Goal: Task Accomplishment & Management: Use online tool/utility

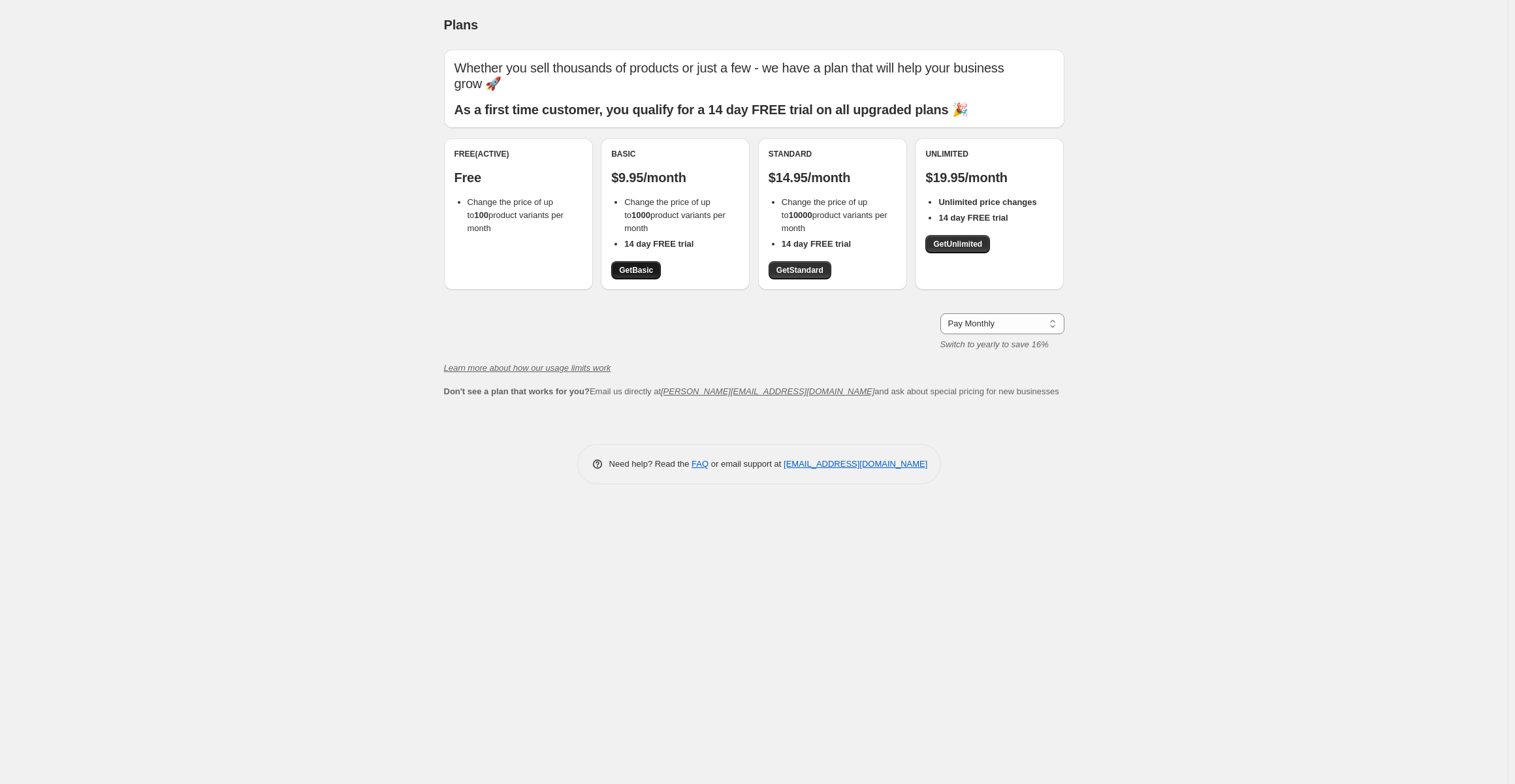
click at [632, 270] on span "Get Basic" at bounding box center [636, 270] width 34 height 11
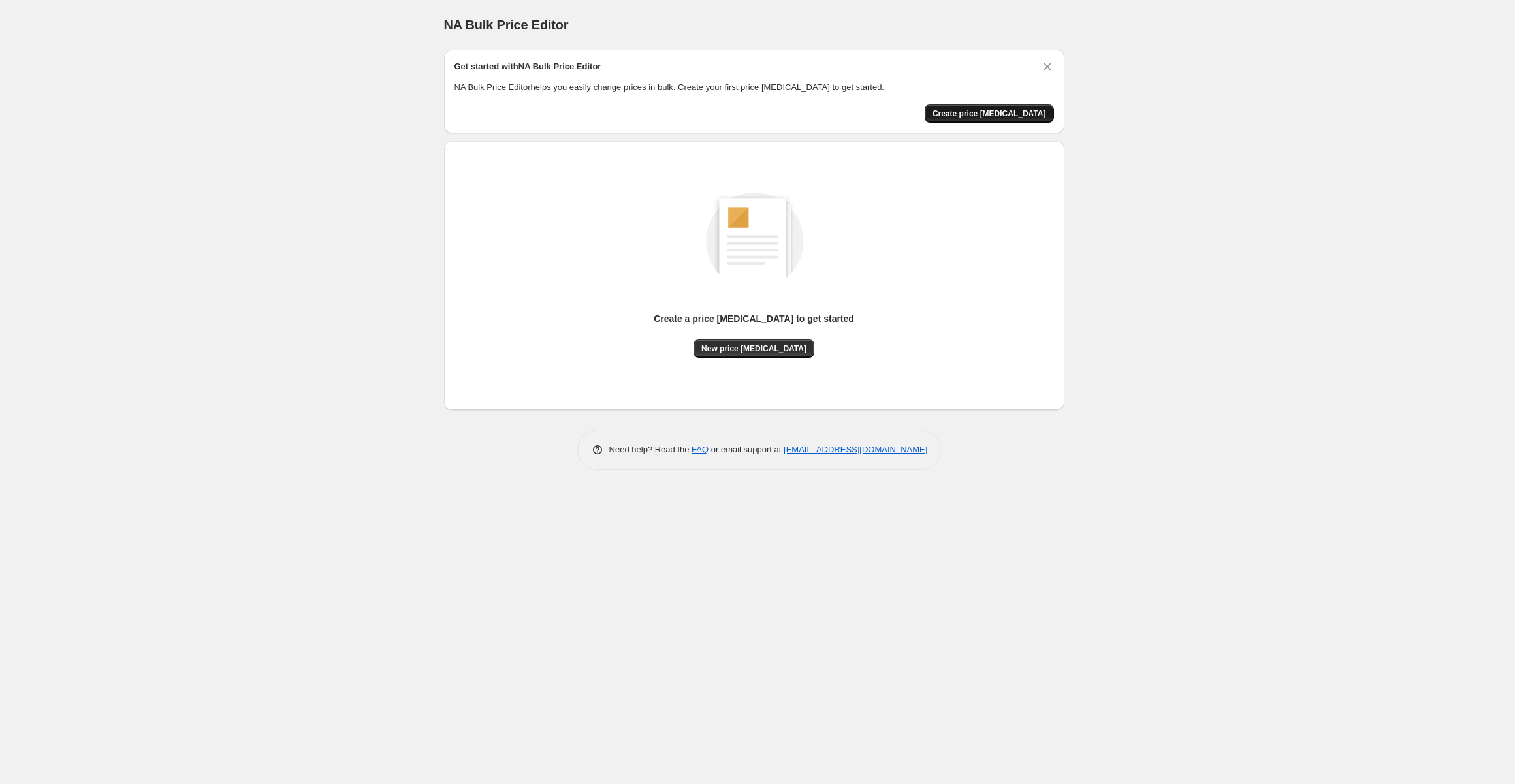
click at [1002, 116] on span "Create price [MEDICAL_DATA]" at bounding box center [989, 114] width 114 height 11
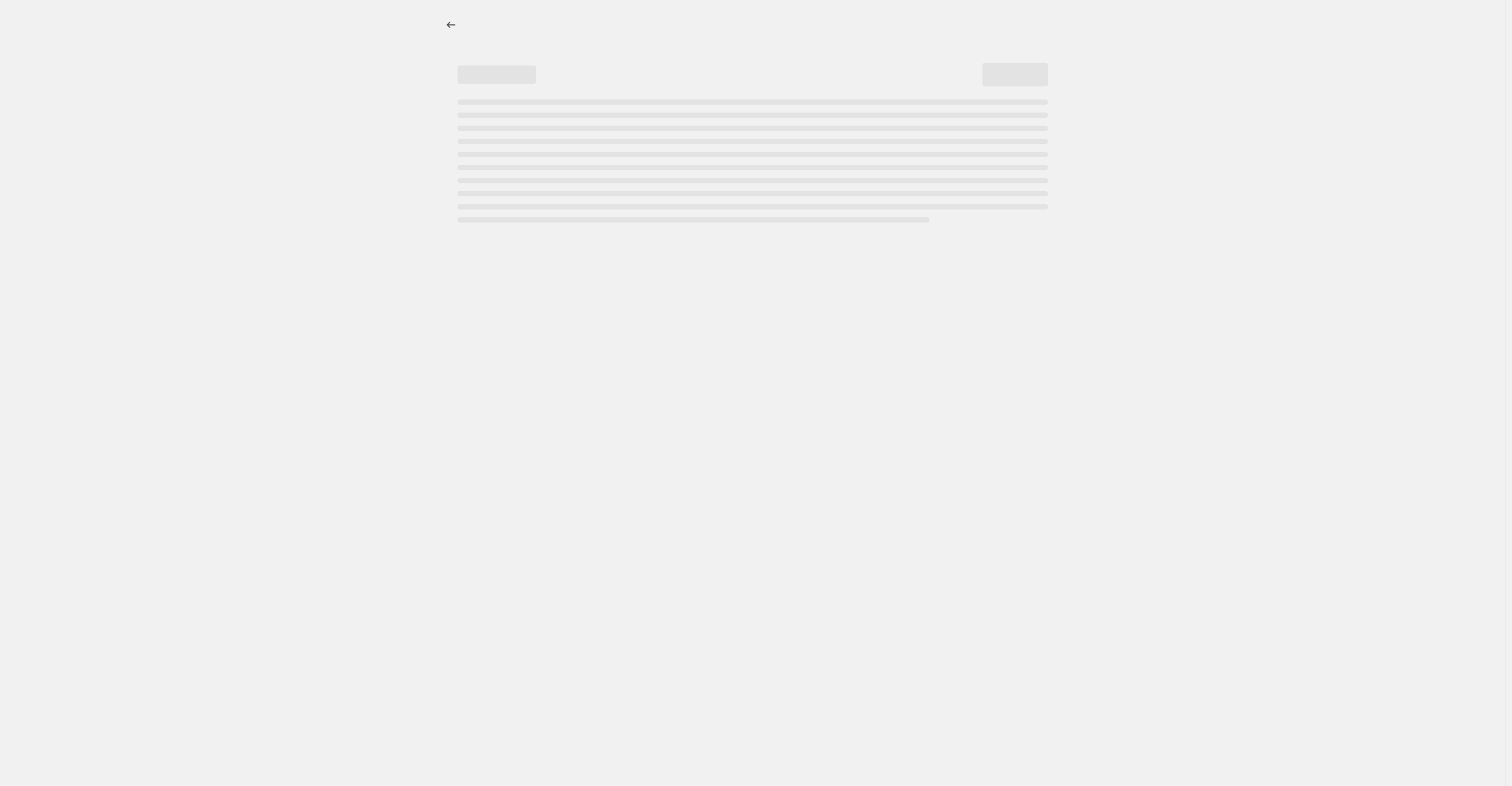
select select "percentage"
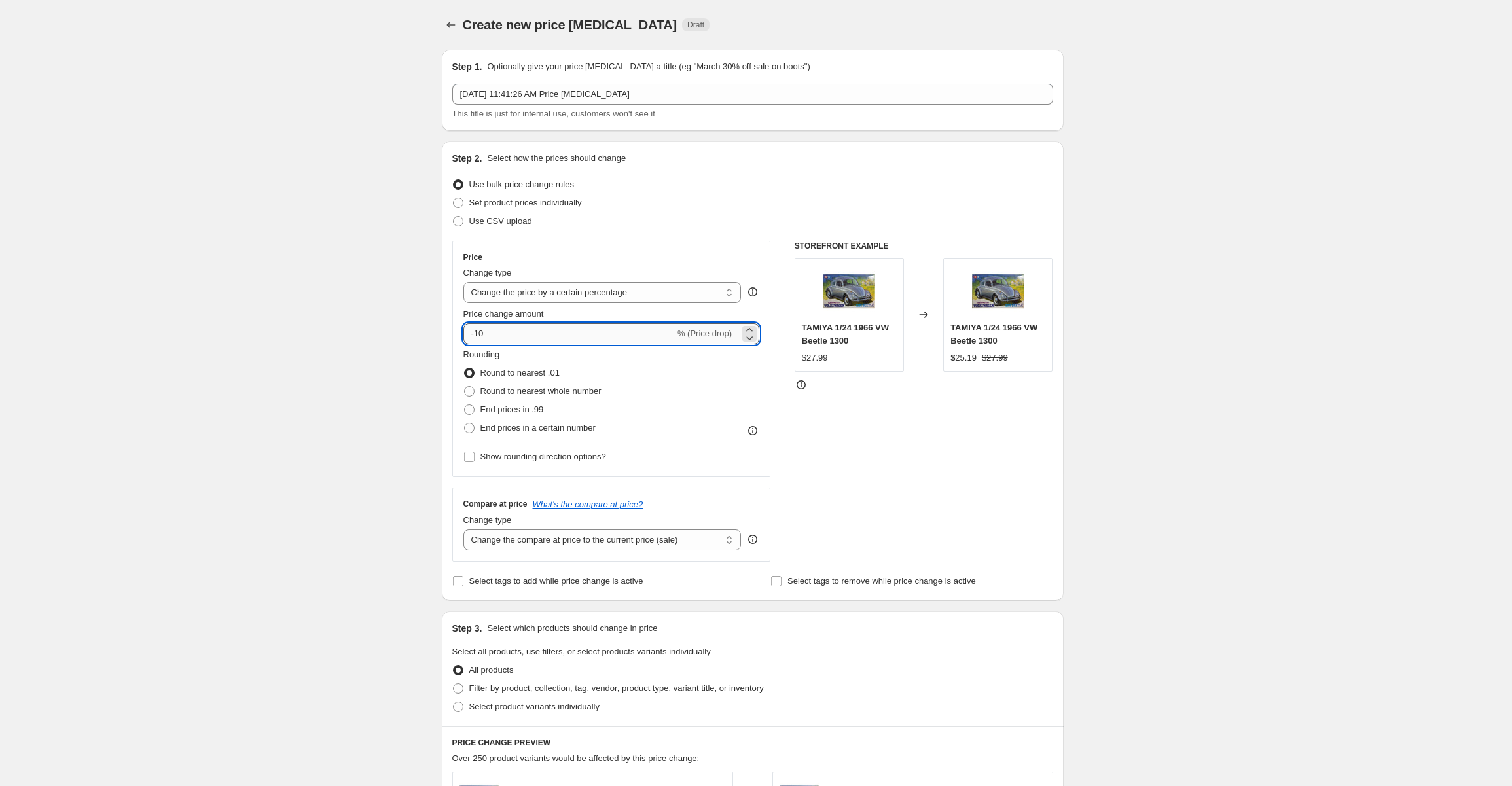
click at [525, 339] on input "-10" at bounding box center [569, 334] width 212 height 21
type input "-1"
type input "-80"
drag, startPoint x: 1141, startPoint y: 400, endPoint x: 1150, endPoint y: 398, distance: 9.2
click at [1141, 400] on div "Create new price change job. This page is ready Create new price change job Dra…" at bounding box center [752, 656] width 1505 height 1312
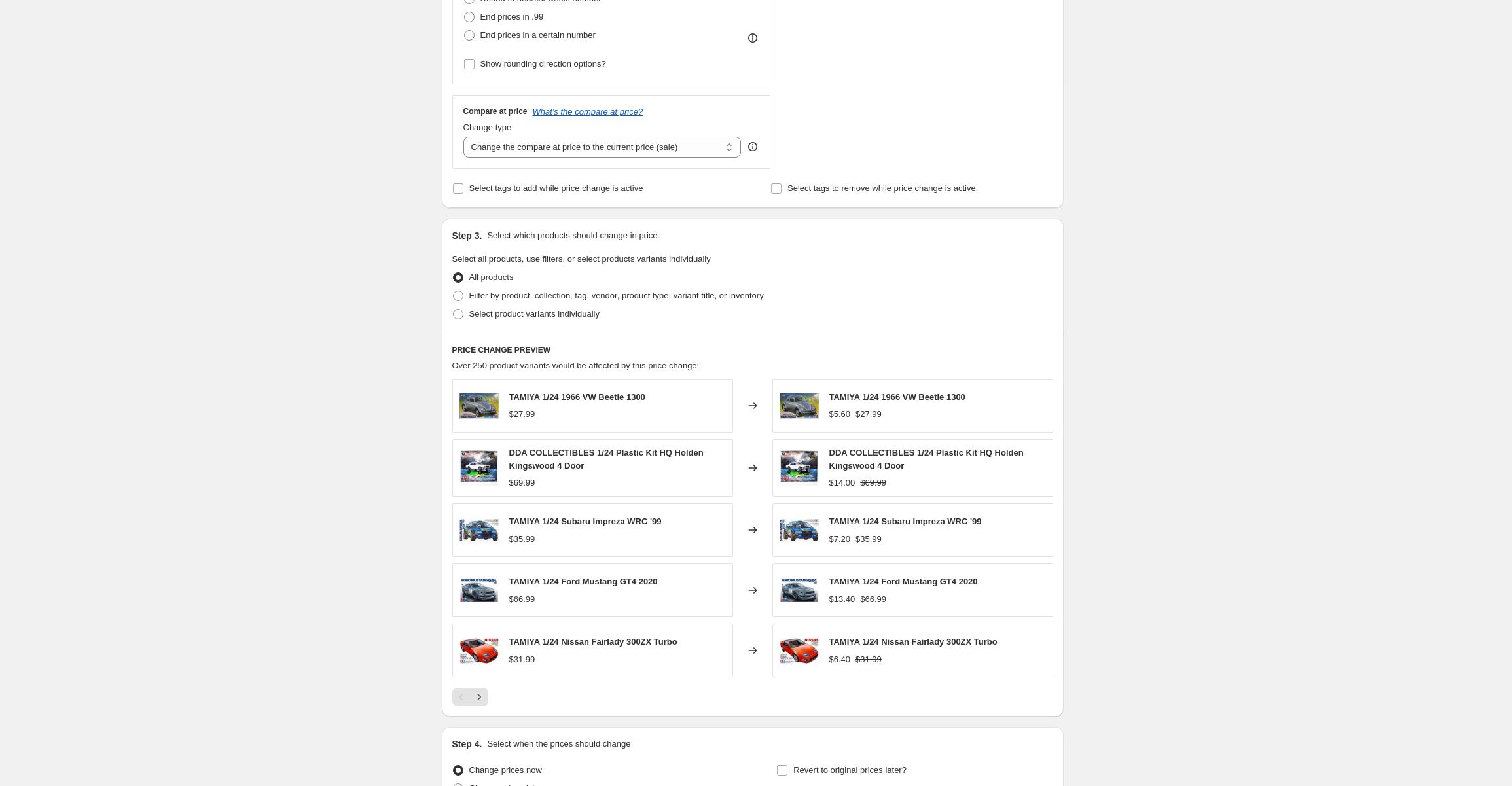
scroll to position [524, 0]
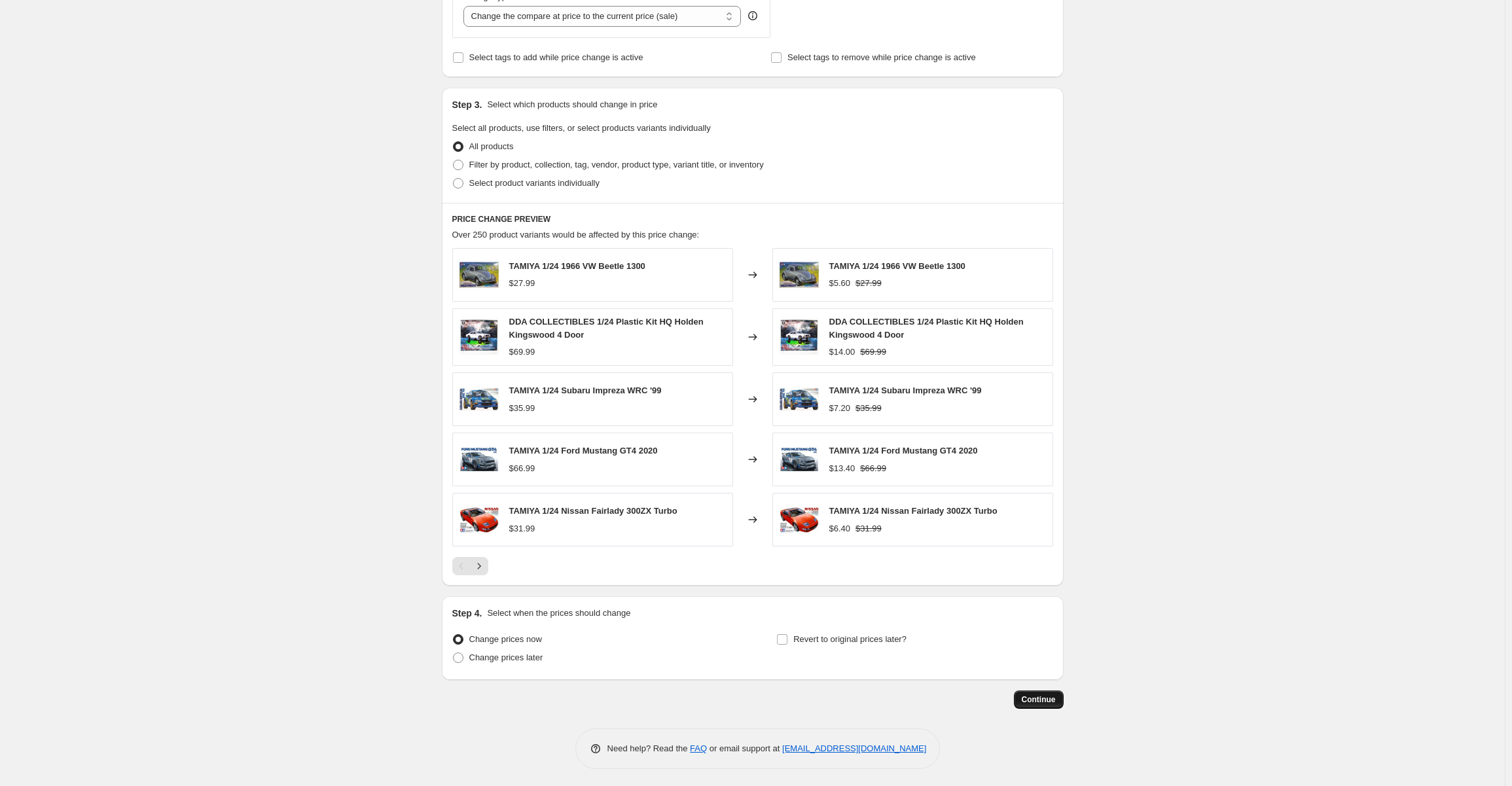
click at [1040, 698] on span "Continue" at bounding box center [1039, 700] width 34 height 11
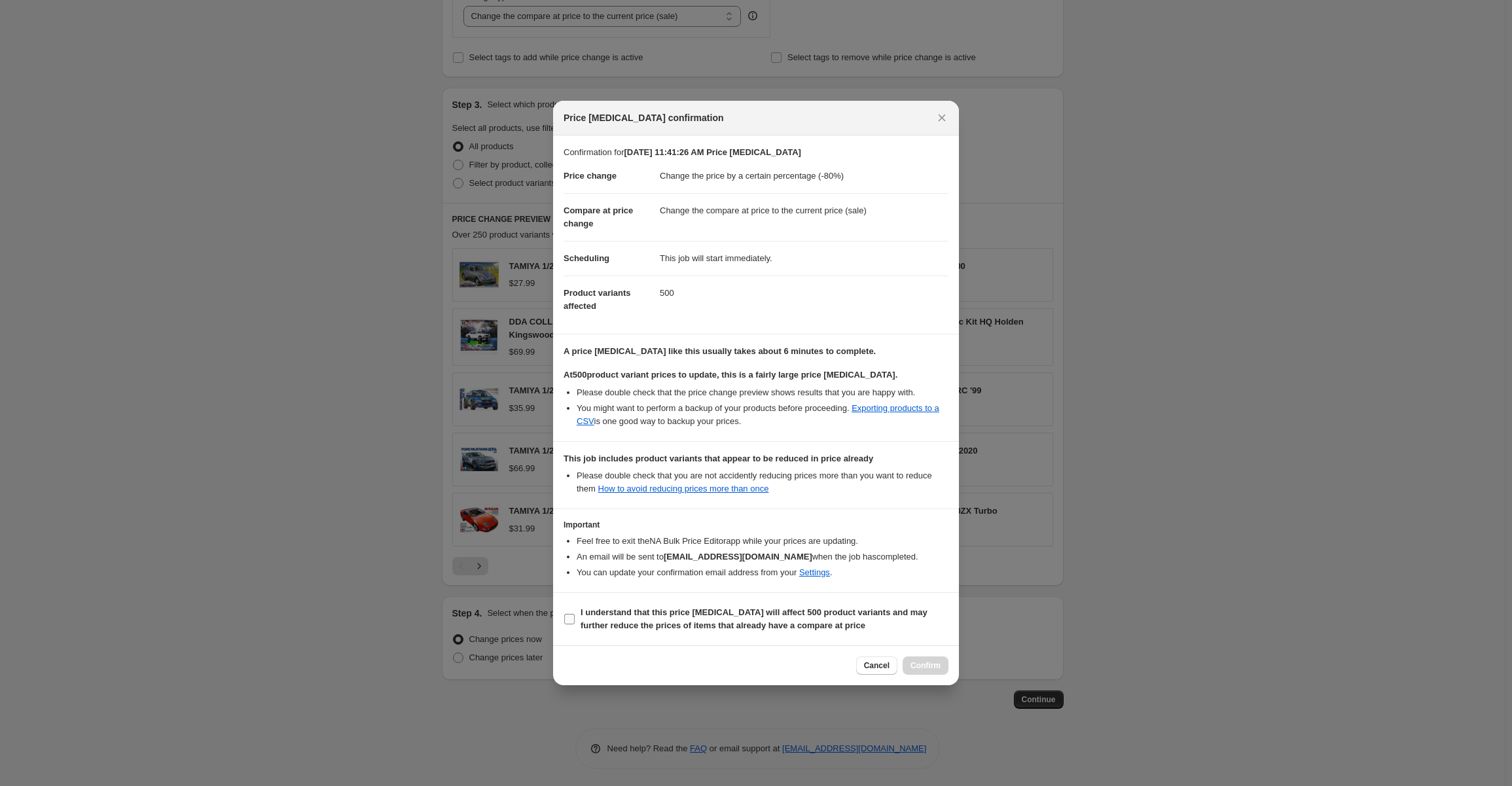
click at [572, 620] on input "I understand that this price change job will affect 500 product variants and ma…" at bounding box center [569, 619] width 11 height 11
checkbox input "true"
click at [930, 661] on span "Confirm" at bounding box center [925, 665] width 30 height 11
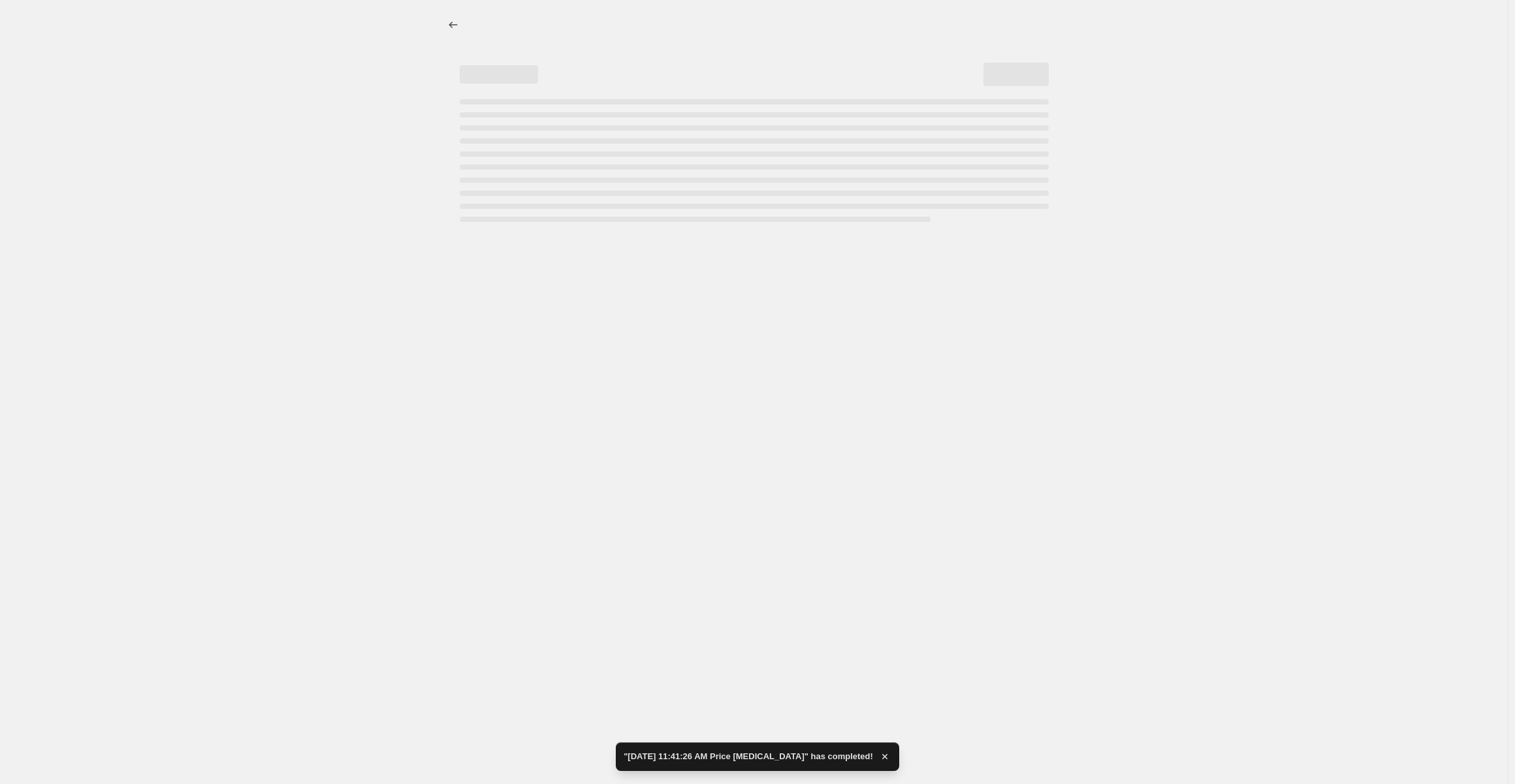
select select "percentage"
